Goal: Task Accomplishment & Management: Use online tool/utility

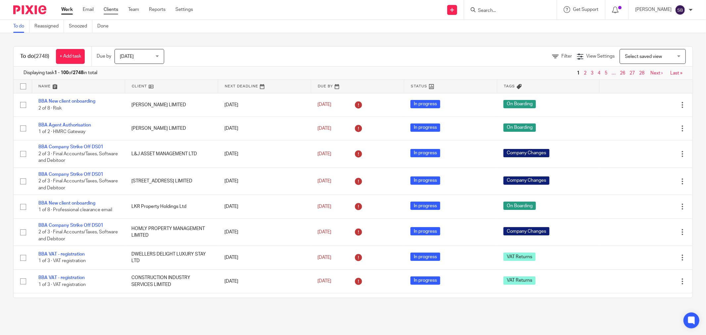
click at [114, 12] on link "Clients" at bounding box center [111, 9] width 15 height 7
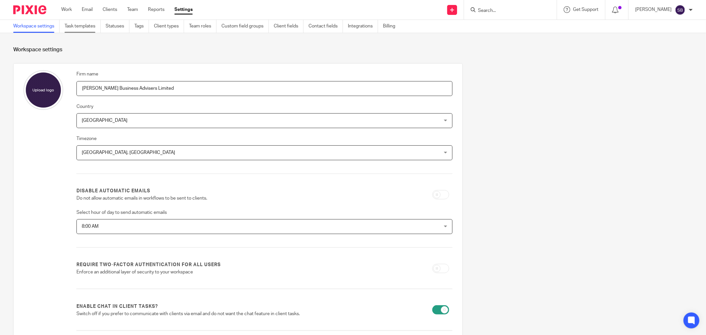
click at [81, 23] on link "Task templates" at bounding box center [83, 26] width 36 height 13
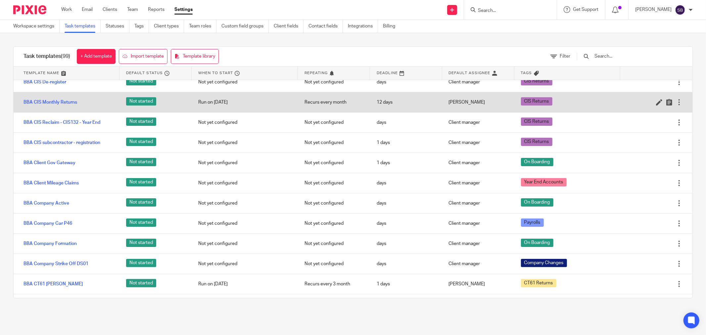
scroll to position [294, 0]
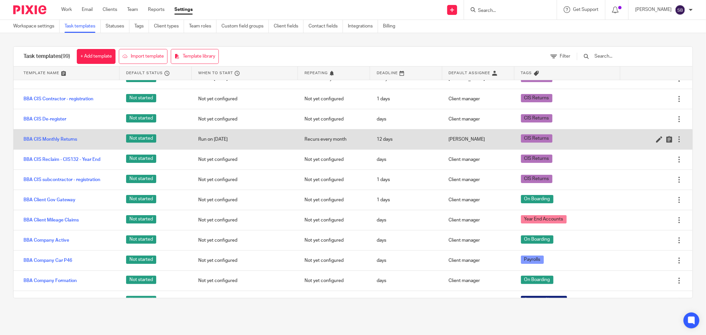
click at [66, 130] on div "BBA CIS Monthly Returns Not started Run on 6 oct Recurs every month 12 days Kat…" at bounding box center [353, 139] width 679 height 20
click at [65, 140] on link "BBA CIS Monthly Returns" at bounding box center [50, 139] width 54 height 7
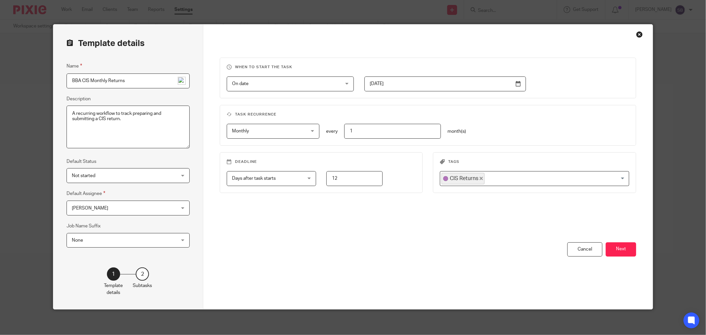
scroll to position [3, 0]
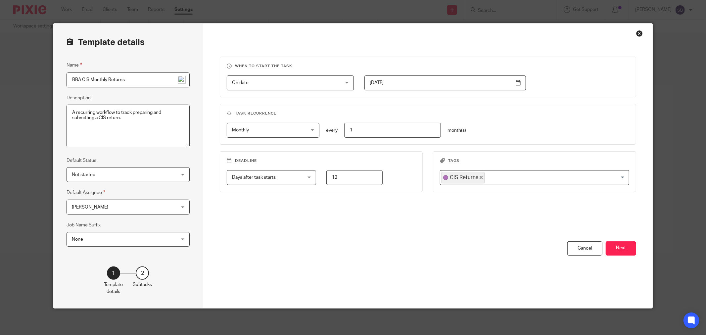
click at [636, 32] on div "Close this dialog window" at bounding box center [639, 33] width 7 height 7
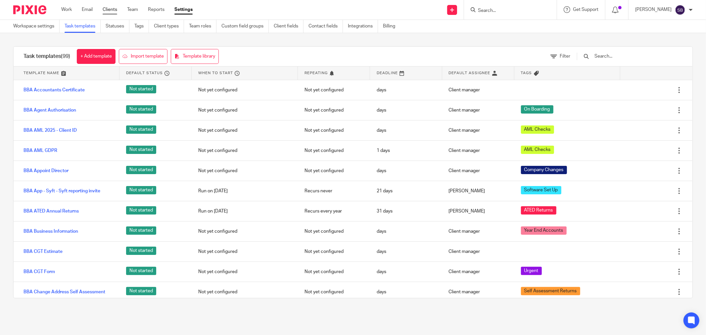
click at [110, 11] on link "Clients" at bounding box center [110, 9] width 15 height 7
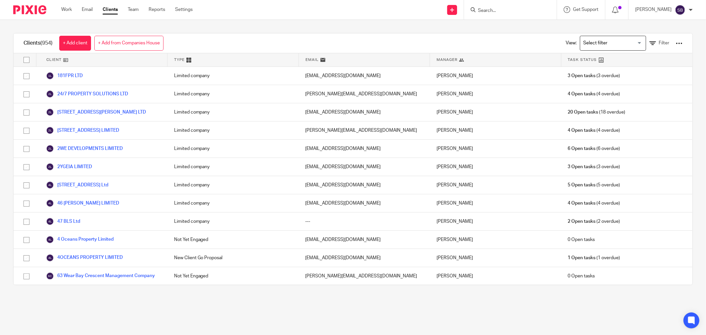
click at [676, 42] on div at bounding box center [679, 43] width 7 height 7
click at [634, 69] on link "Update dates using Companies House" at bounding box center [625, 68] width 92 height 10
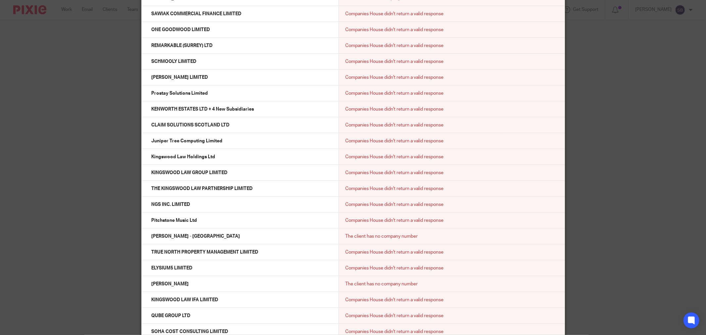
scroll to position [11730, 0]
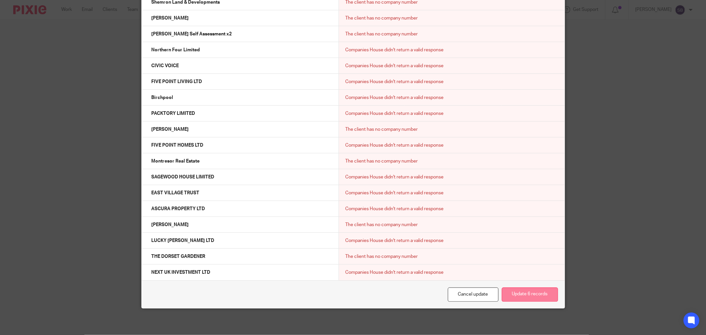
click at [523, 295] on button "Update 6 records" at bounding box center [530, 294] width 56 height 14
